Goal: Transaction & Acquisition: Download file/media

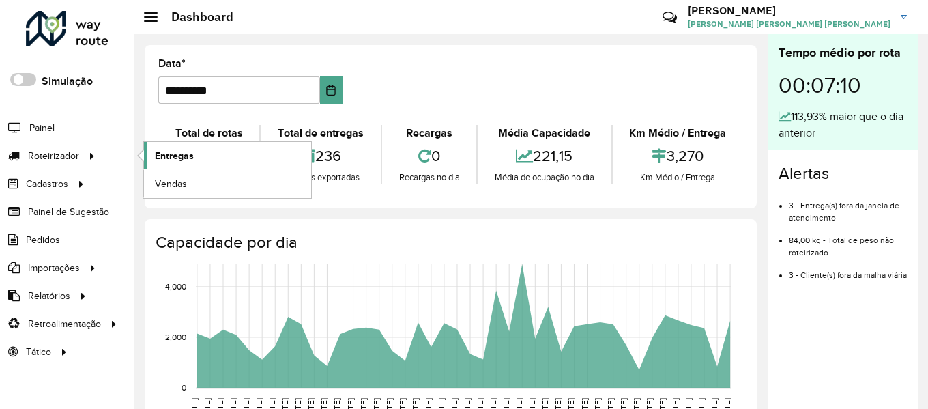
click at [169, 149] on span "Entregas" at bounding box center [174, 156] width 39 height 14
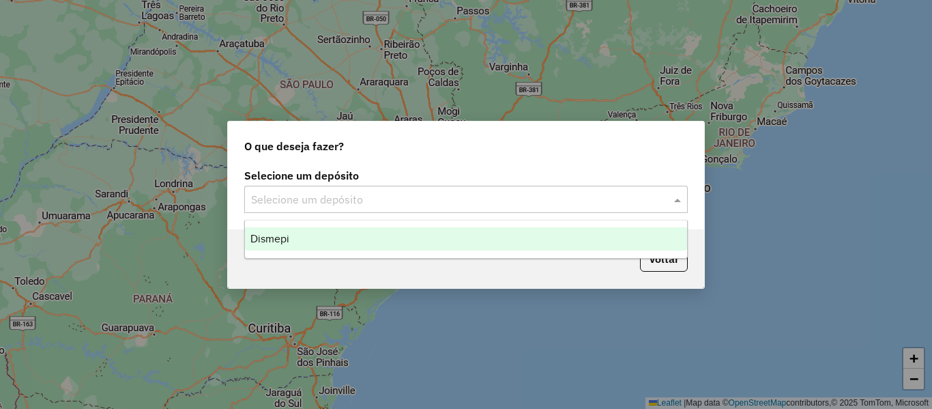
click at [424, 192] on input "text" at bounding box center [452, 200] width 402 height 16
click at [321, 247] on div "Dismepi" at bounding box center [466, 238] width 442 height 23
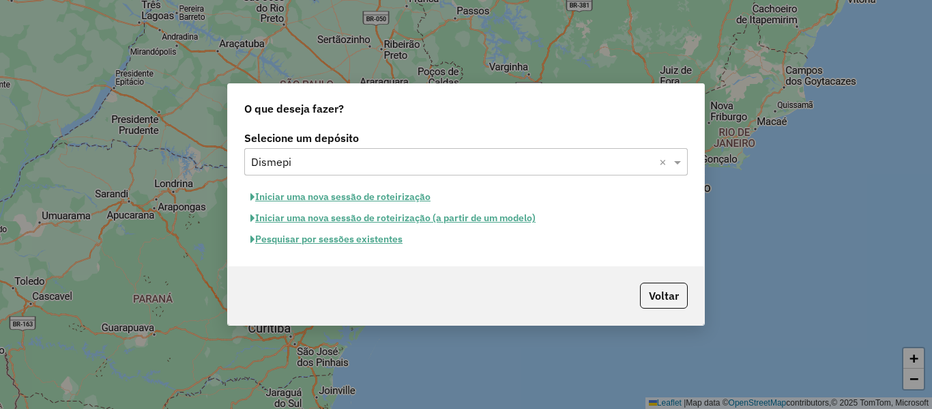
click at [353, 245] on button "Pesquisar por sessões existentes" at bounding box center [326, 239] width 164 height 21
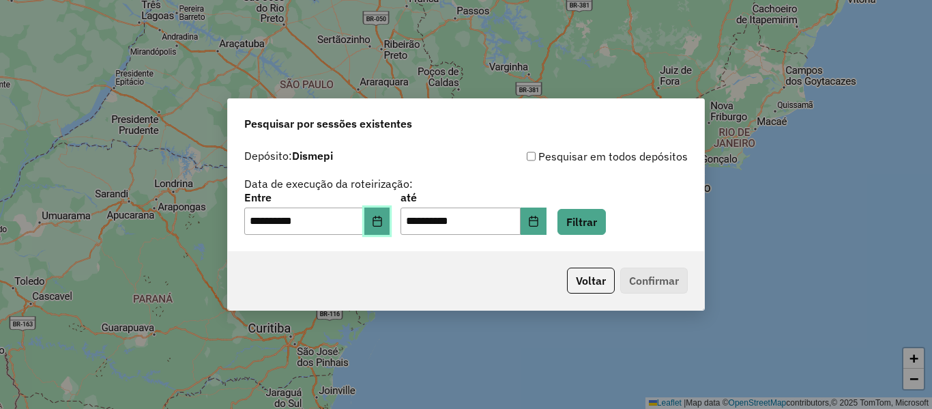
click at [385, 227] on button "Choose Date" at bounding box center [377, 220] width 26 height 27
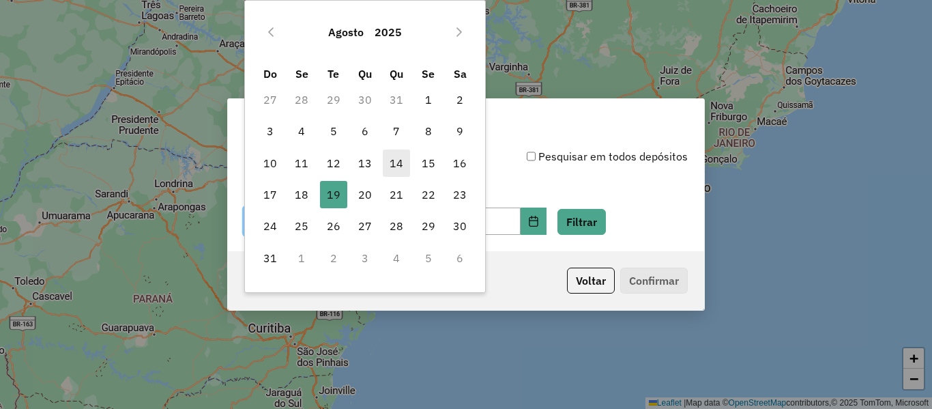
click at [393, 169] on span "14" at bounding box center [396, 162] width 27 height 27
type input "**********"
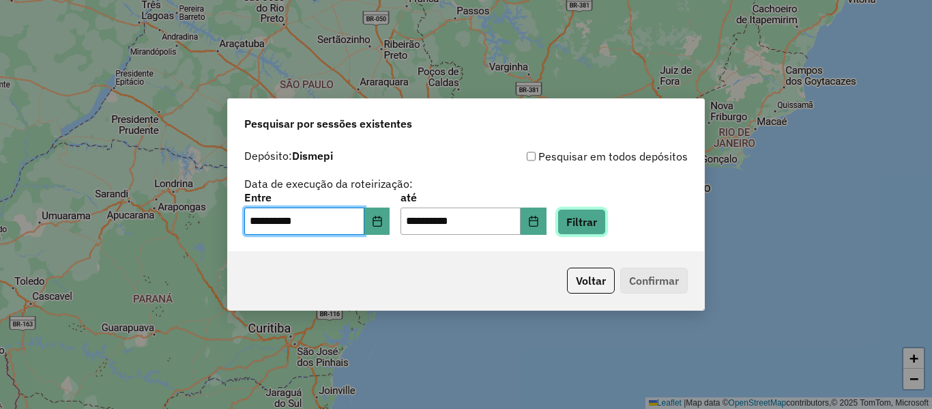
click at [598, 216] on button "Filtrar" at bounding box center [581, 222] width 48 height 26
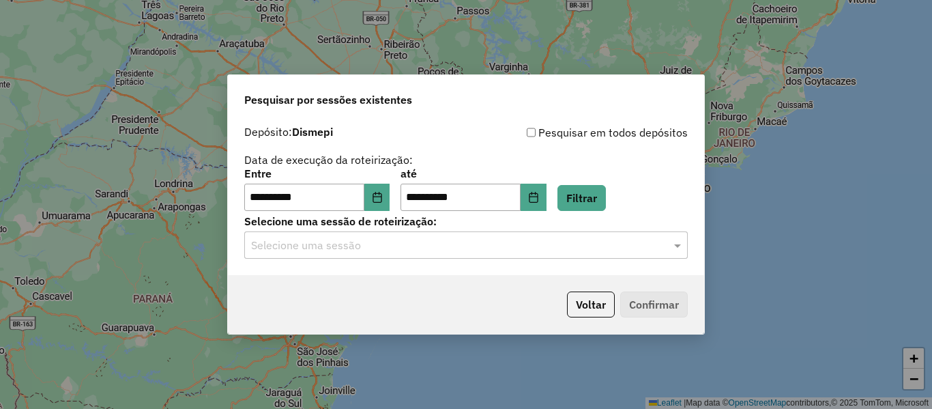
click at [546, 235] on div "Selecione uma sessão" at bounding box center [465, 244] width 443 height 27
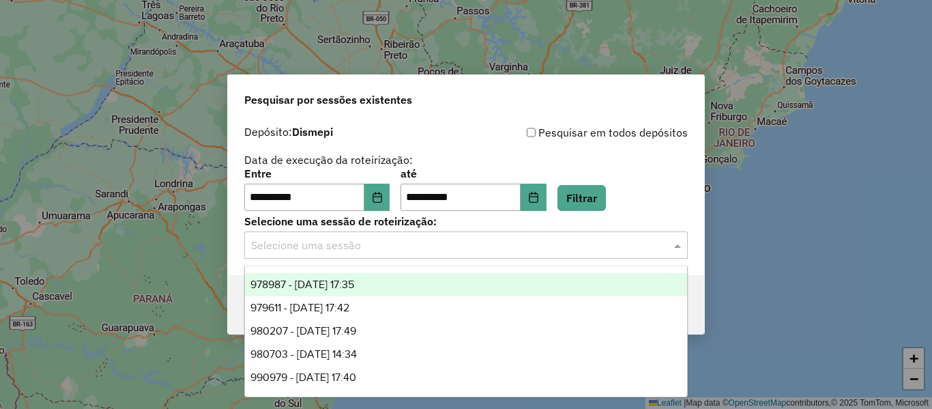
drag, startPoint x: 302, startPoint y: 284, endPoint x: 510, endPoint y: 276, distance: 207.5
click at [303, 285] on span "978987 - 14/08/2025 17:35" at bounding box center [302, 284] width 104 height 12
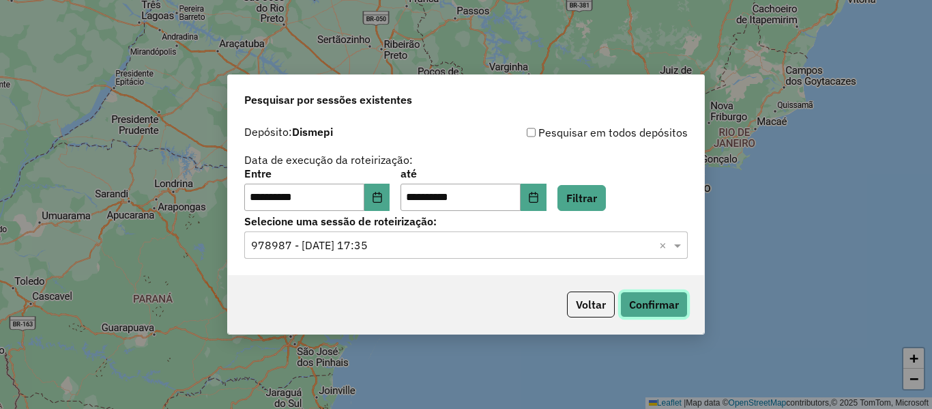
click at [671, 304] on button "Confirmar" at bounding box center [654, 304] width 68 height 26
click at [383, 197] on icon "Choose Date" at bounding box center [377, 197] width 11 height 11
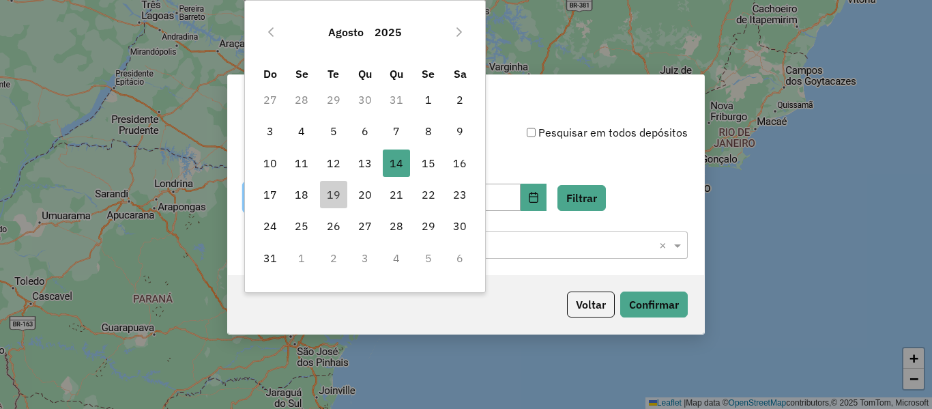
click at [497, 245] on input "text" at bounding box center [452, 245] width 402 height 16
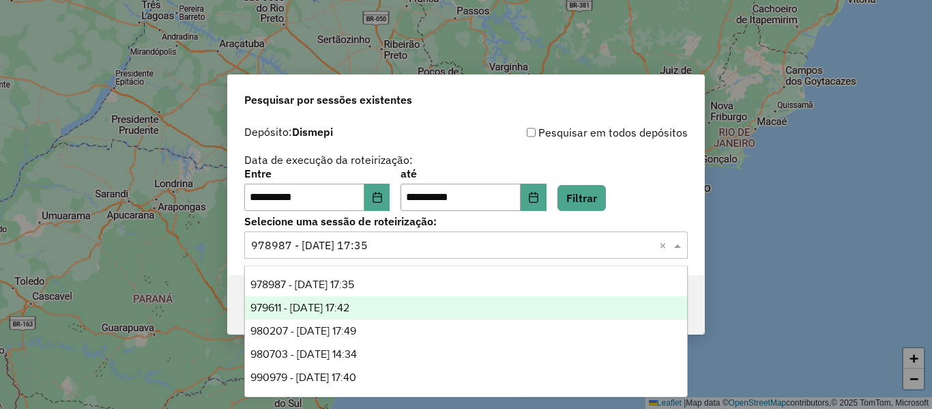
click at [333, 304] on span "979611 - 15/08/2025 17:42" at bounding box center [299, 307] width 99 height 12
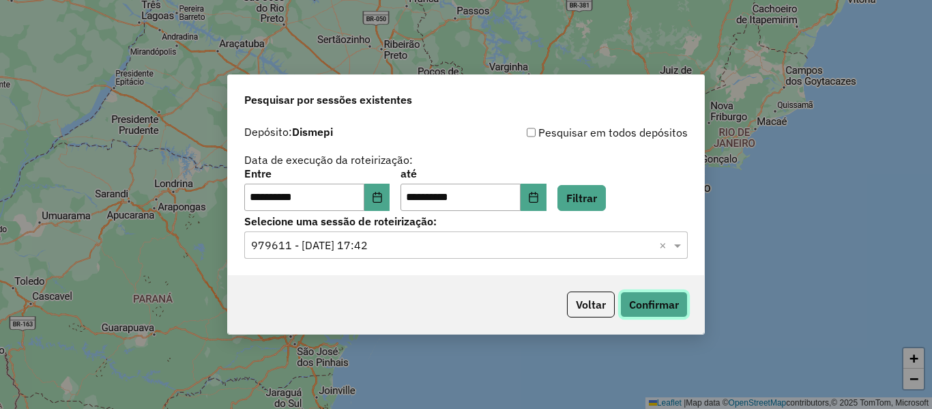
click at [683, 301] on button "Confirmar" at bounding box center [654, 304] width 68 height 26
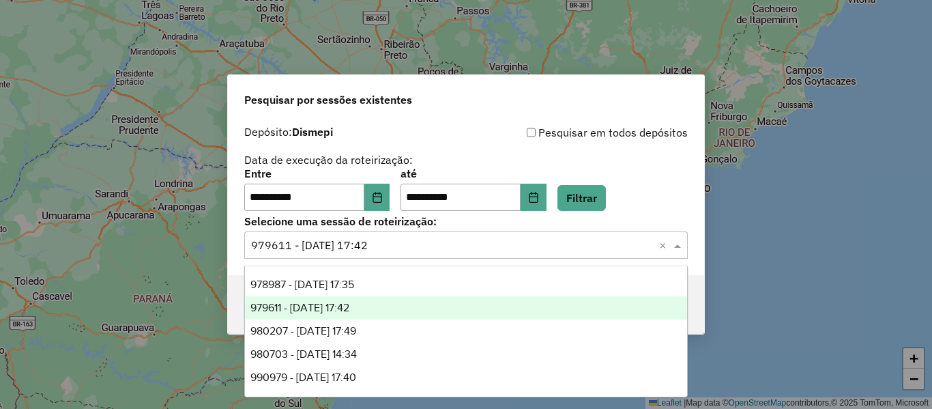
click at [372, 255] on div "Selecione uma sessão × 979611 - 15/08/2025 17:42 ×" at bounding box center [465, 244] width 443 height 27
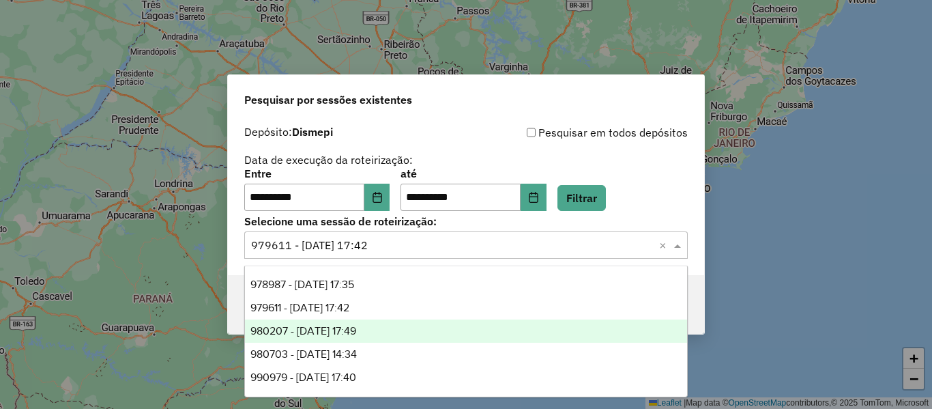
click at [317, 335] on span "980207 - 16/08/2025 17:49" at bounding box center [303, 331] width 106 height 12
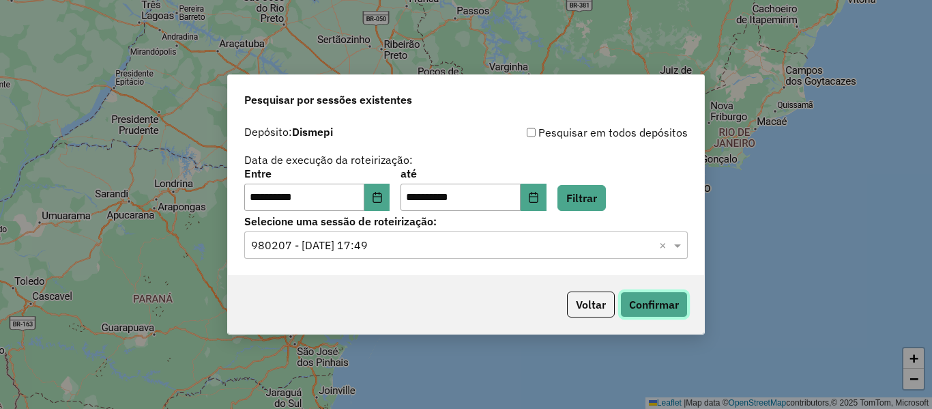
click at [657, 306] on button "Confirmar" at bounding box center [654, 304] width 68 height 26
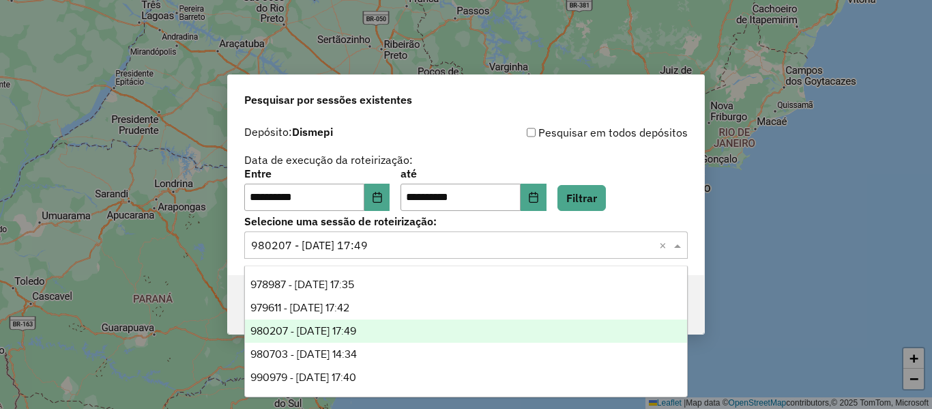
click at [398, 241] on input "text" at bounding box center [452, 245] width 402 height 16
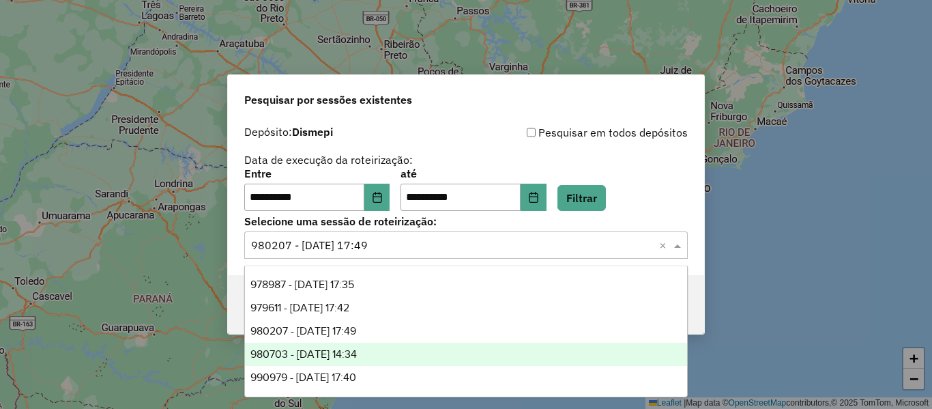
click at [344, 357] on span "980703 - 18/08/2025 14:34" at bounding box center [303, 354] width 106 height 12
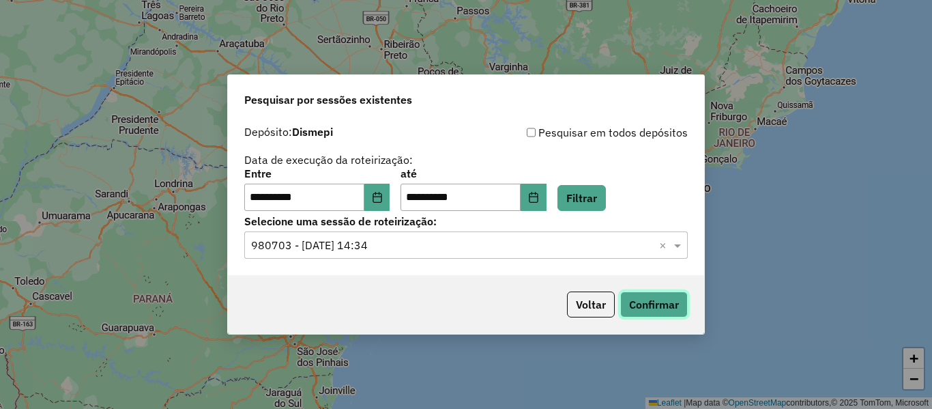
click at [677, 303] on button "Confirmar" at bounding box center [654, 304] width 68 height 26
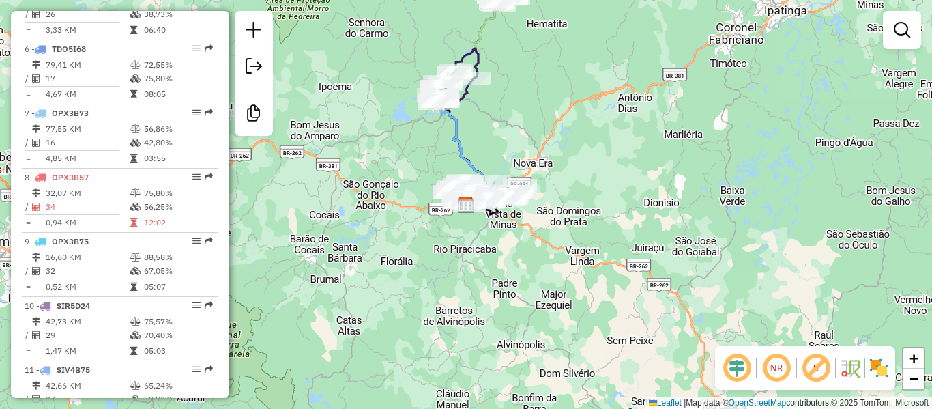
scroll to position [884, 0]
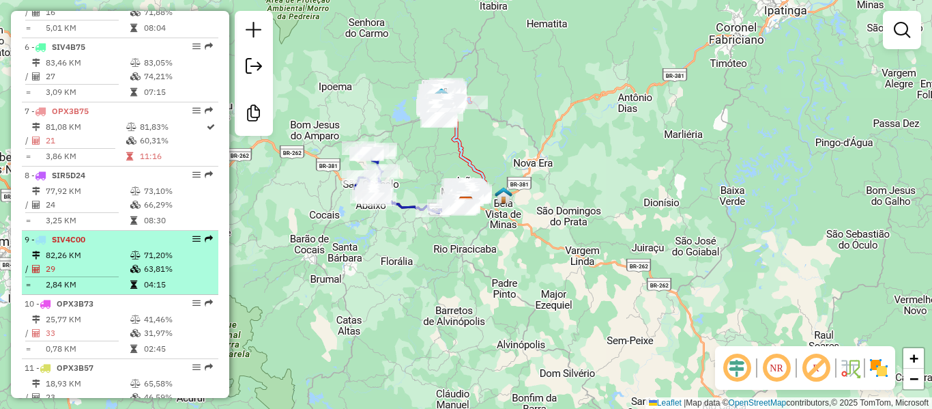
scroll to position [884, 0]
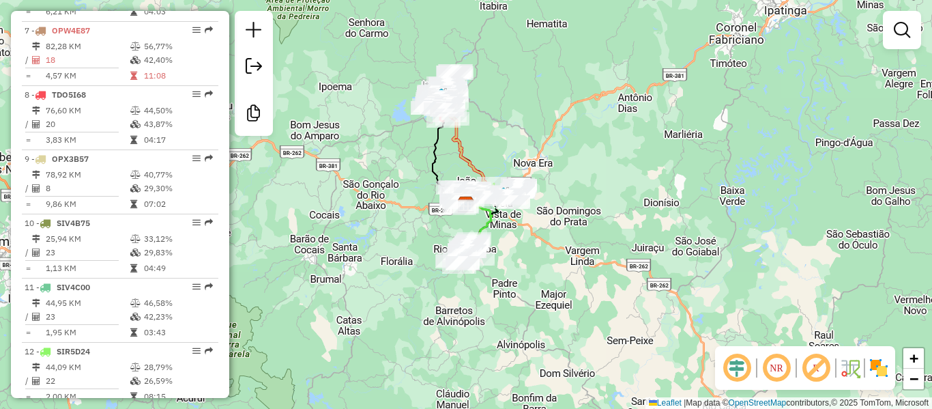
scroll to position [1076, 0]
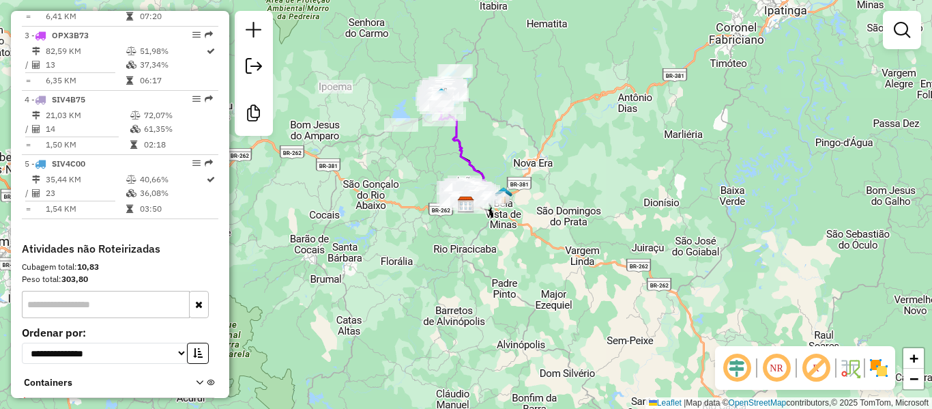
scroll to position [714, 0]
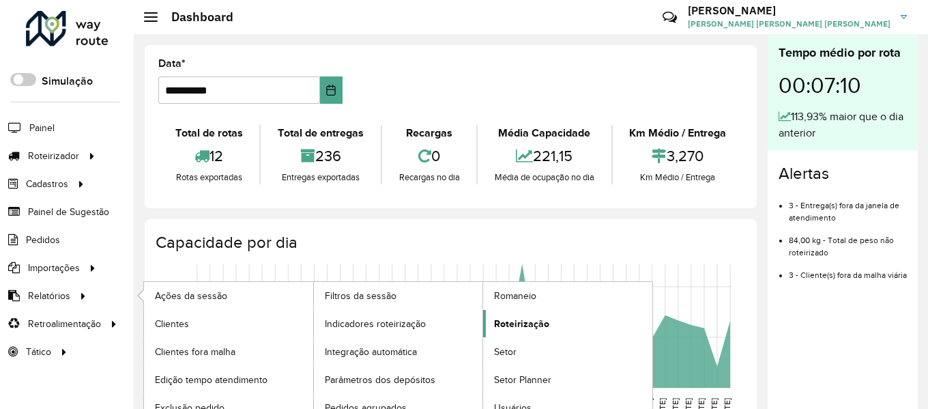
click at [523, 329] on span "Roteirização" at bounding box center [521, 324] width 55 height 14
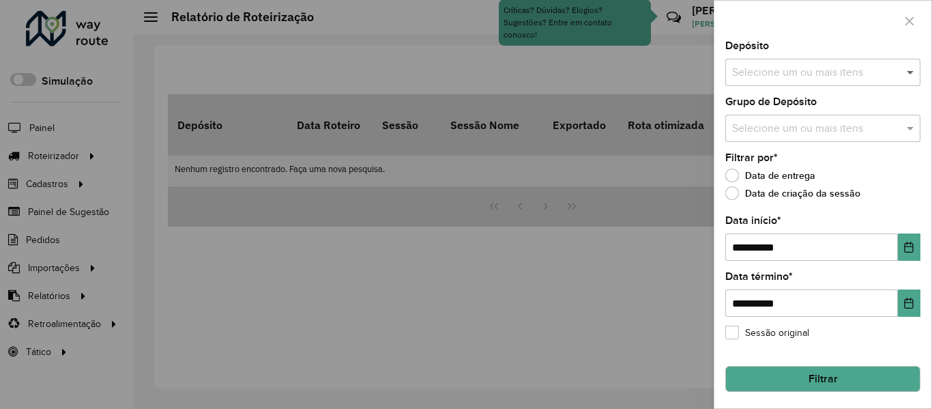
click at [903, 70] on span at bounding box center [911, 72] width 17 height 16
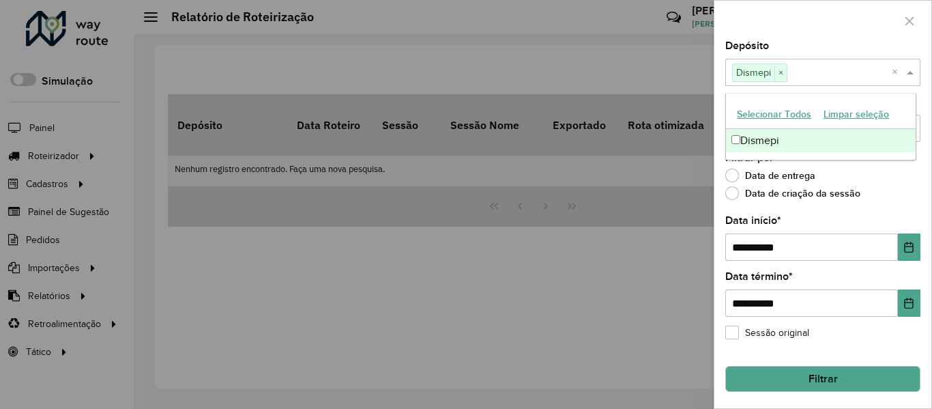
click at [834, 32] on div at bounding box center [822, 21] width 217 height 40
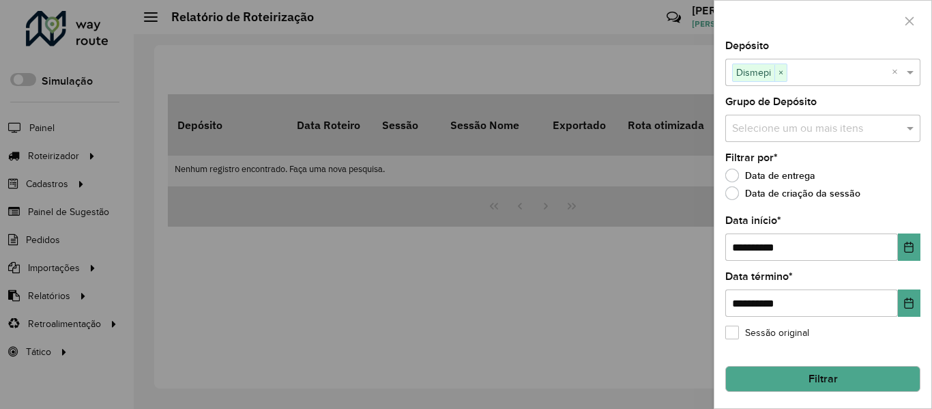
click at [834, 128] on input "text" at bounding box center [816, 129] width 175 height 16
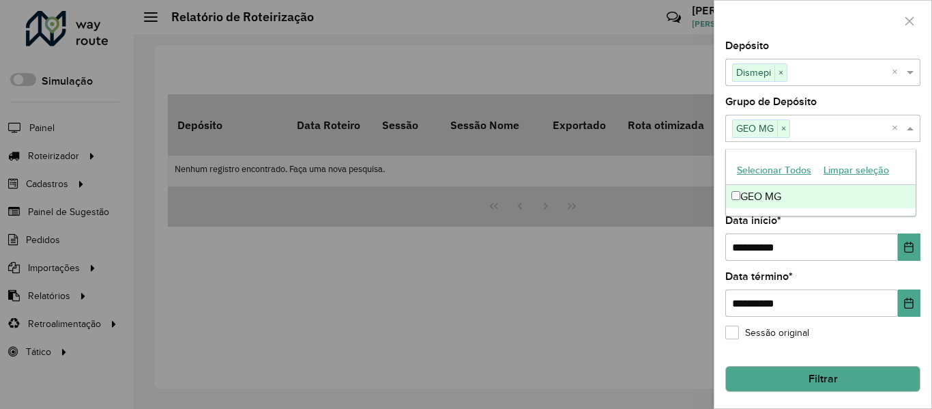
click at [854, 221] on div "**********" at bounding box center [822, 238] width 195 height 45
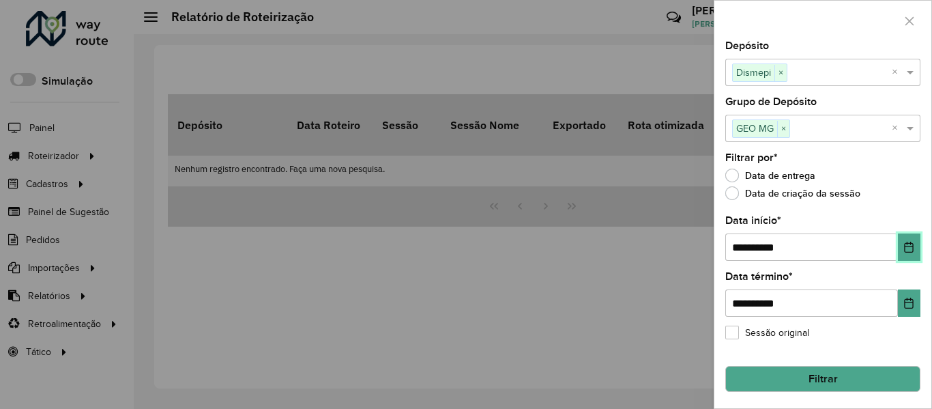
click at [907, 250] on icon "Choose Date" at bounding box center [908, 246] width 11 height 11
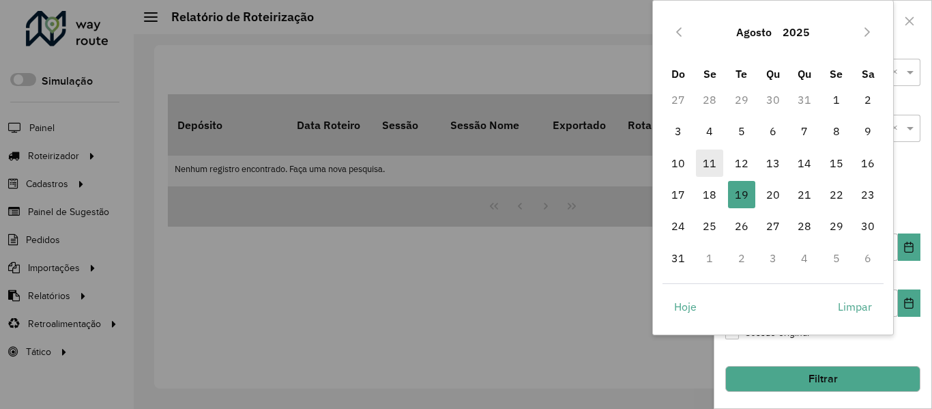
click at [705, 164] on span "11" at bounding box center [709, 162] width 27 height 27
type input "**********"
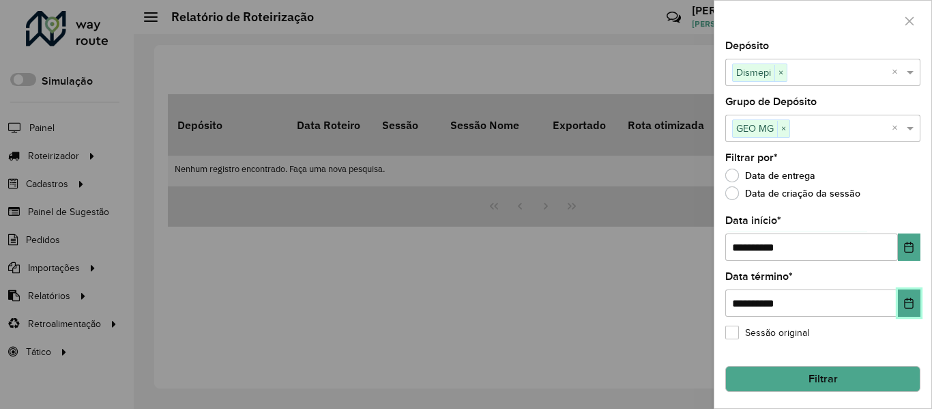
click at [904, 295] on button "Choose Date" at bounding box center [909, 302] width 23 height 27
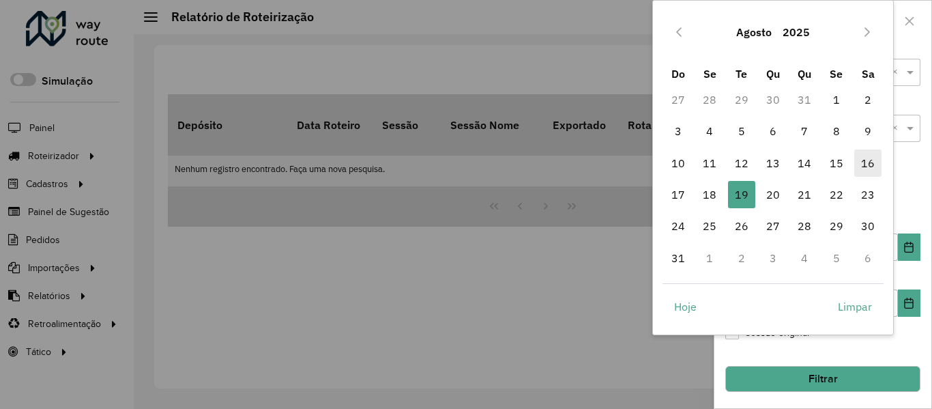
click at [874, 160] on span "16" at bounding box center [867, 162] width 27 height 27
type input "**********"
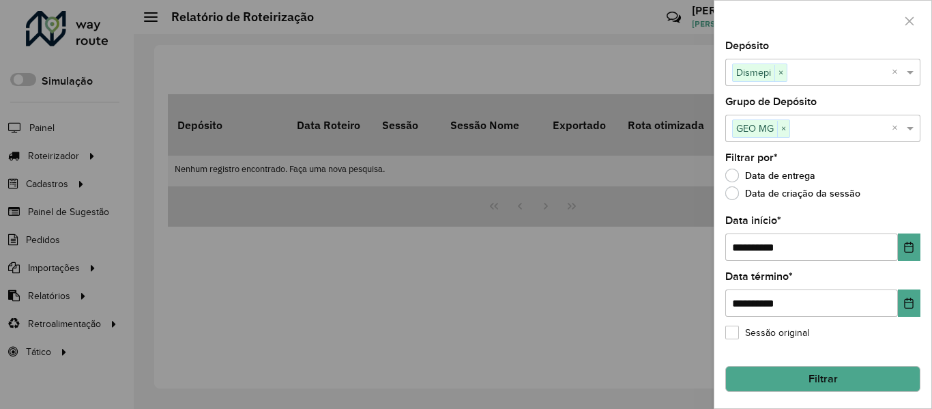
click at [819, 370] on button "Filtrar" at bounding box center [822, 379] width 195 height 26
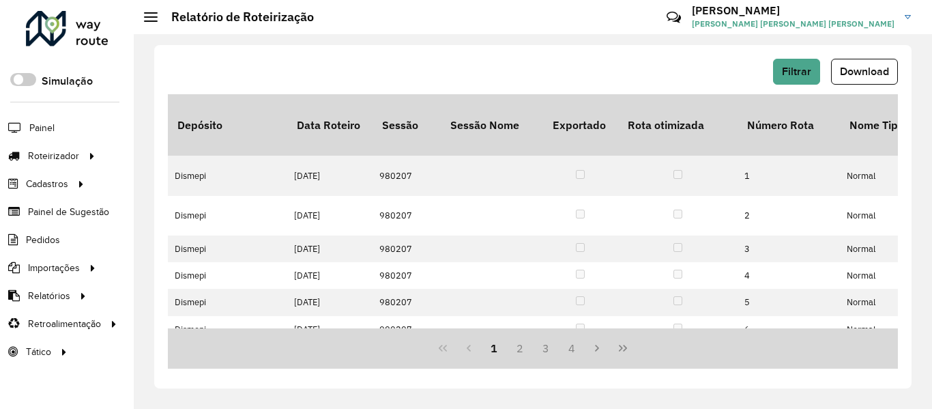
click at [855, 70] on span "Download" at bounding box center [864, 71] width 49 height 12
